Goal: Check status

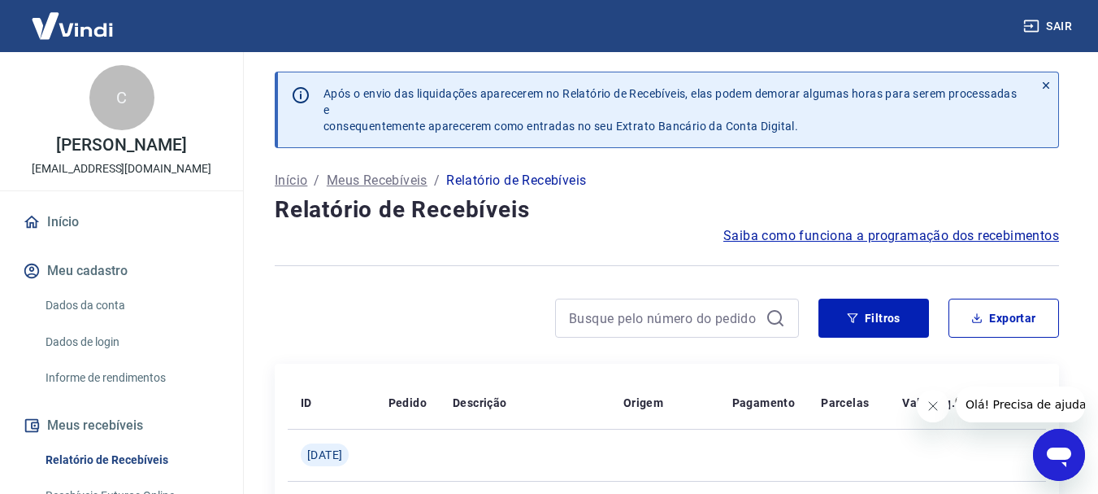
scroll to position [163, 0]
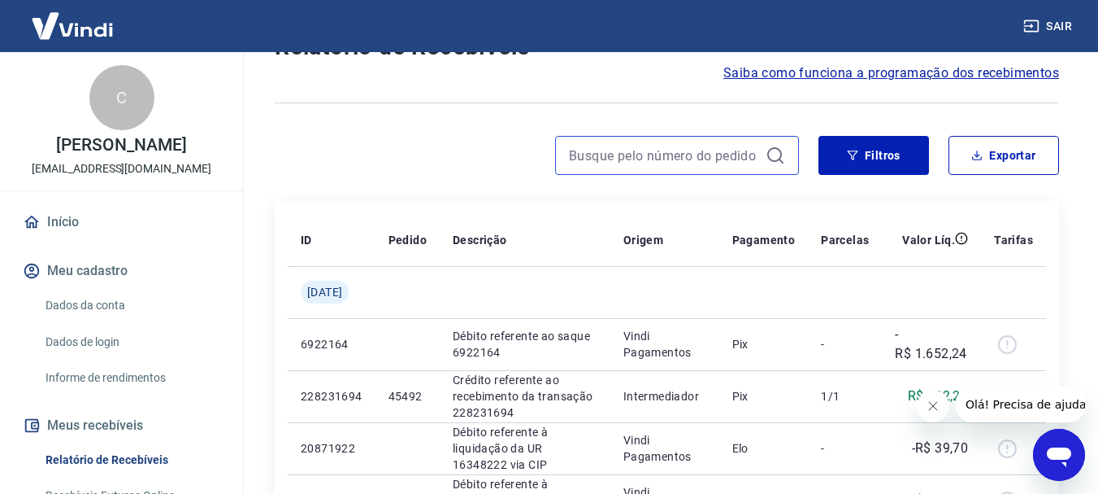
paste input "45036"
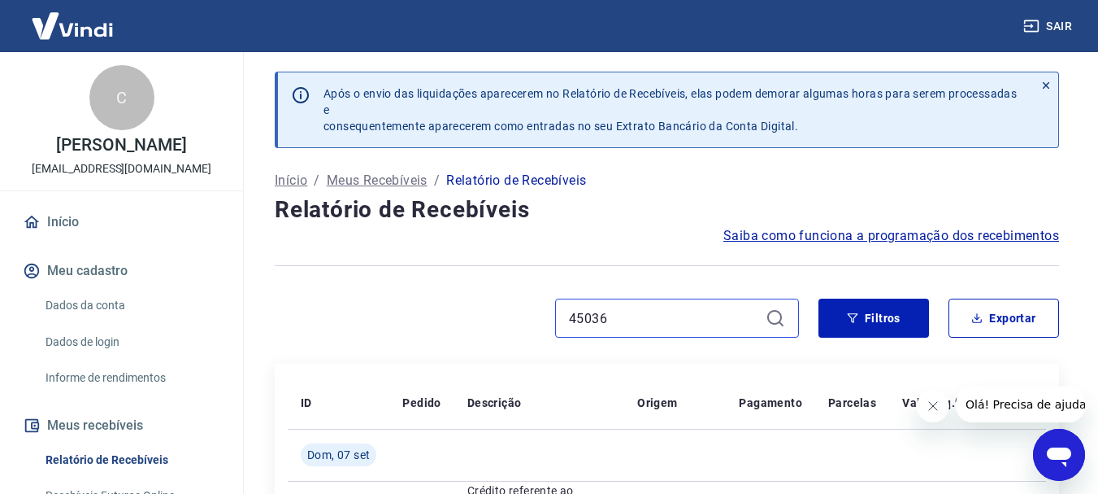
type input "45036"
click at [1045, 81] on icon at bounding box center [1046, 85] width 11 height 11
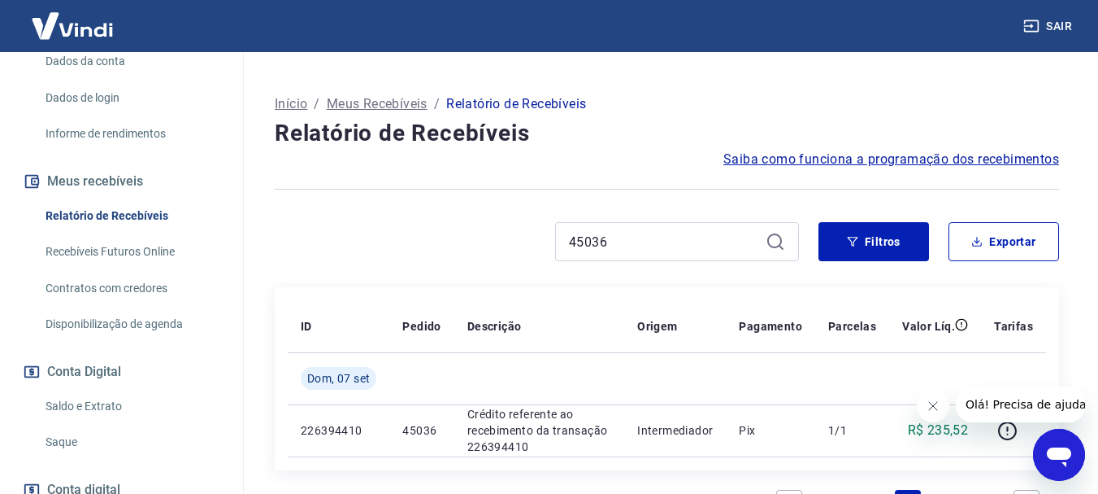
scroll to position [325, 0]
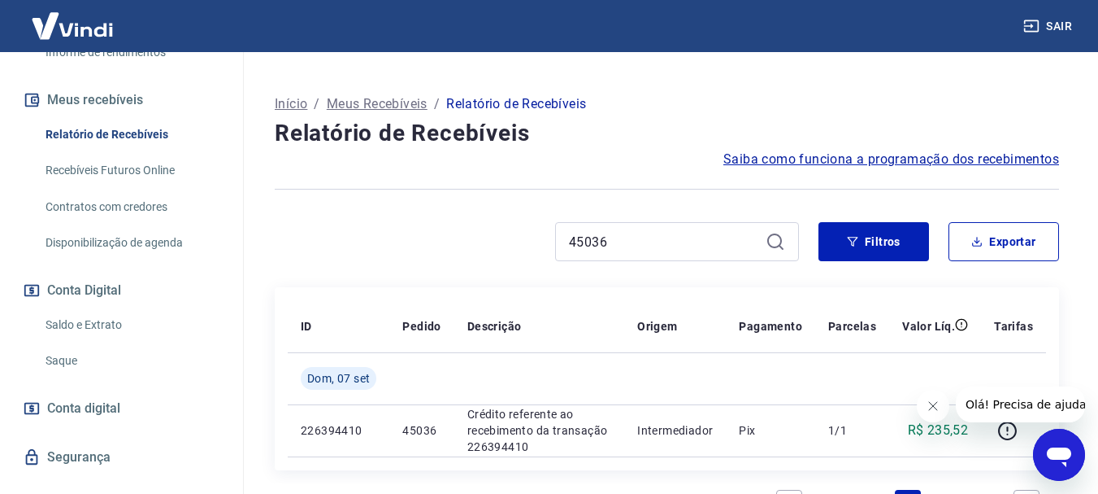
click at [96, 324] on link "Saldo e Extrato" at bounding box center [131, 324] width 185 height 33
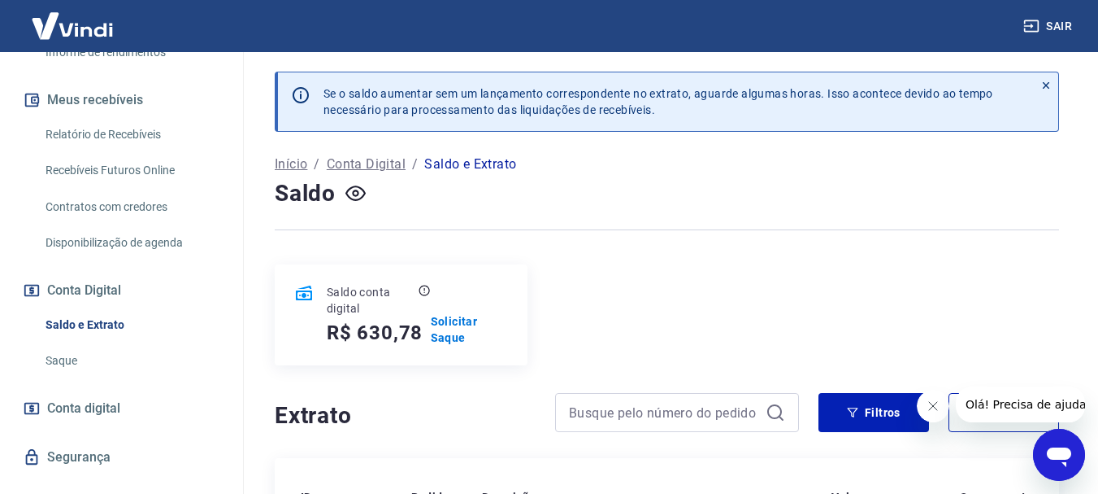
scroll to position [81, 0]
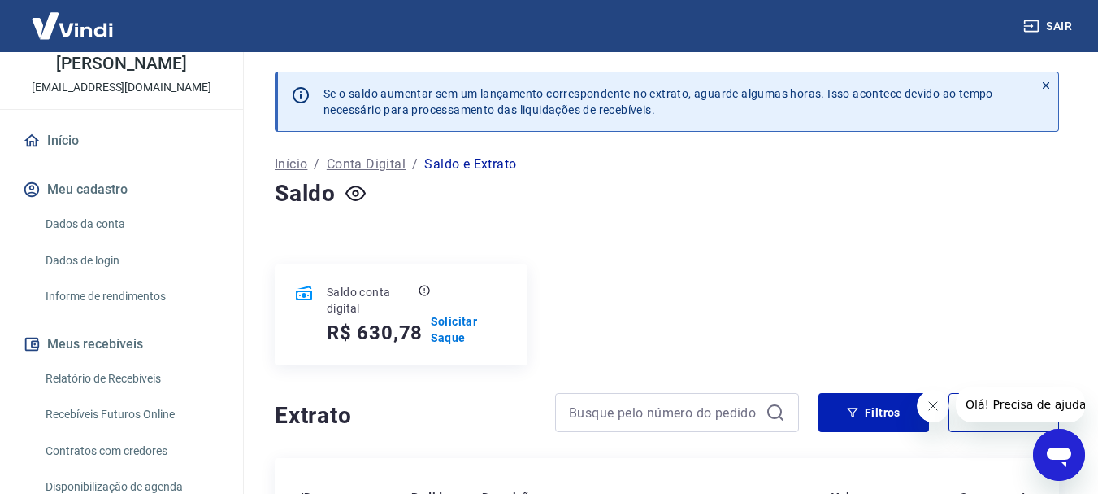
click at [84, 340] on button "Meus recebíveis" at bounding box center [122, 344] width 204 height 36
click at [59, 145] on link "Início" at bounding box center [122, 141] width 204 height 36
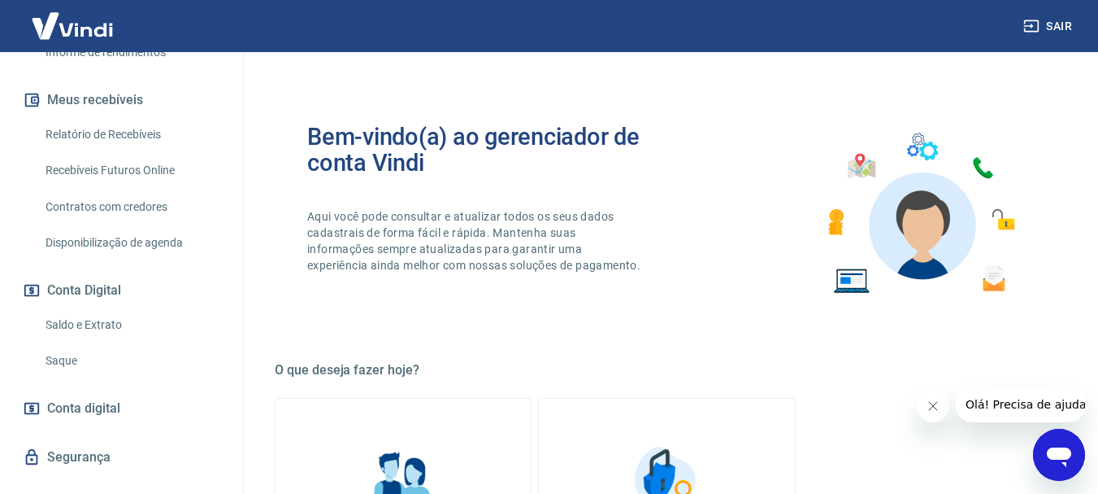
scroll to position [244, 0]
